Goal: Complete application form

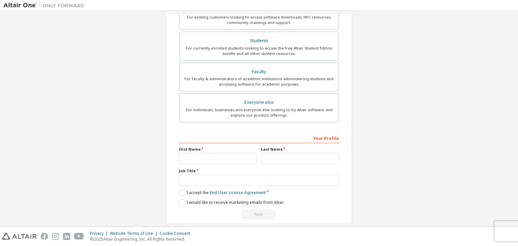
scroll to position [147, 0]
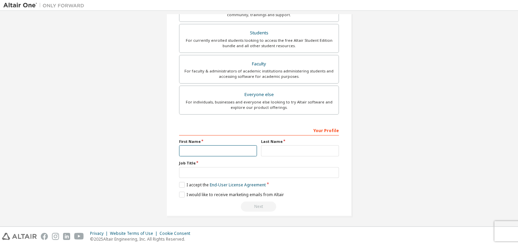
click at [212, 149] on input "text" at bounding box center [218, 150] width 78 height 11
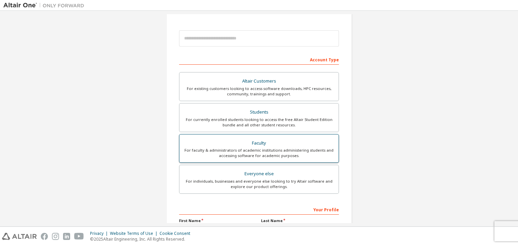
scroll to position [147, 0]
